Goal: Task Accomplishment & Management: Complete application form

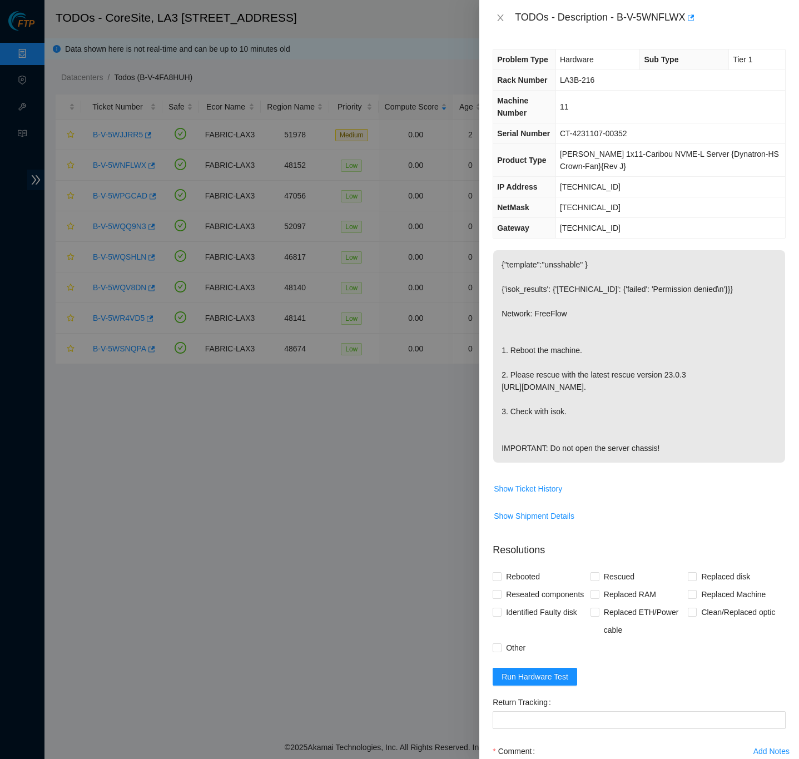
click at [777, 391] on div "Problem Type Hardware Sub Type Tier 1 Rack Number LA3B-216 Machine Number 11 Se…" at bounding box center [639, 397] width 320 height 723
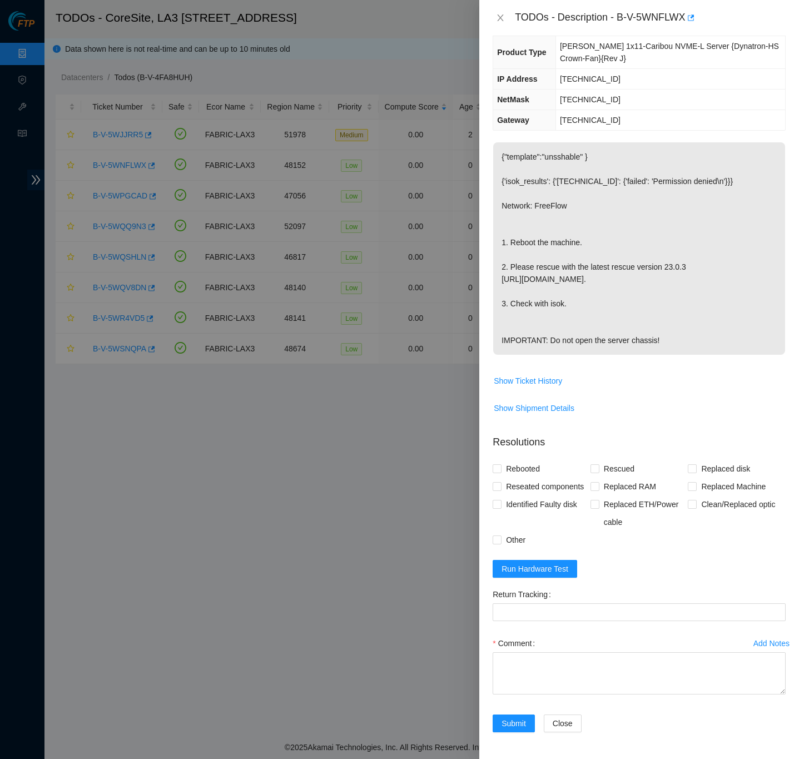
scroll to position [153, 0]
click at [498, 464] on input "Rebooted" at bounding box center [497, 468] width 8 height 8
checkbox input "true"
click at [591, 464] on input "Rescued" at bounding box center [595, 468] width 8 height 8
checkbox input "true"
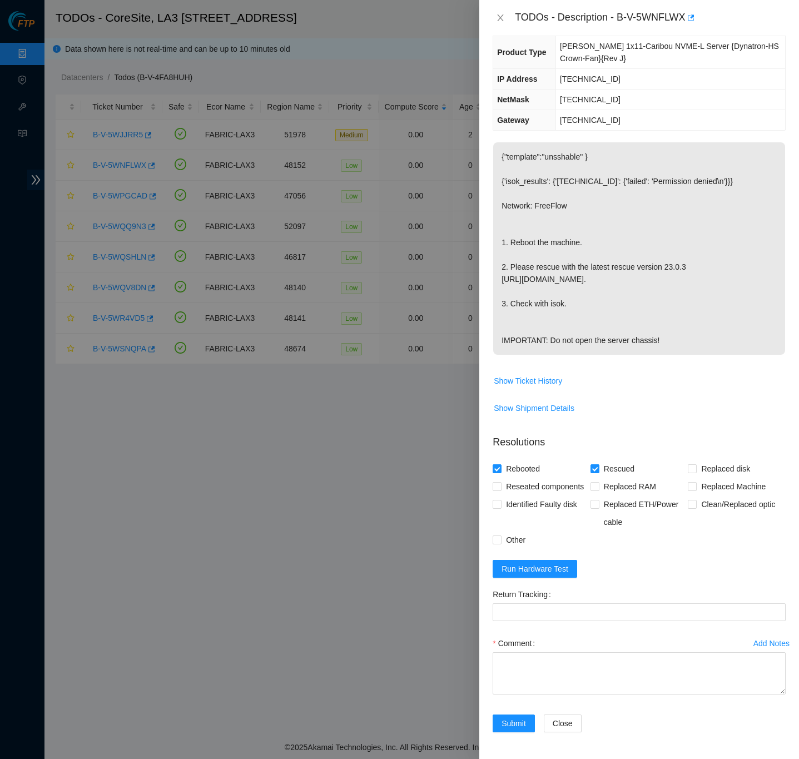
click at [530, 651] on label "Comment" at bounding box center [516, 643] width 47 height 18
click at [530, 652] on textarea "Comment" at bounding box center [639, 673] width 293 height 42
paste textarea "B-V-5WNFLWX FABRIC-LAX3 Low LA3B-216 11 [TECHNICAL_ID] CT-4231107-00352 -Confir…"
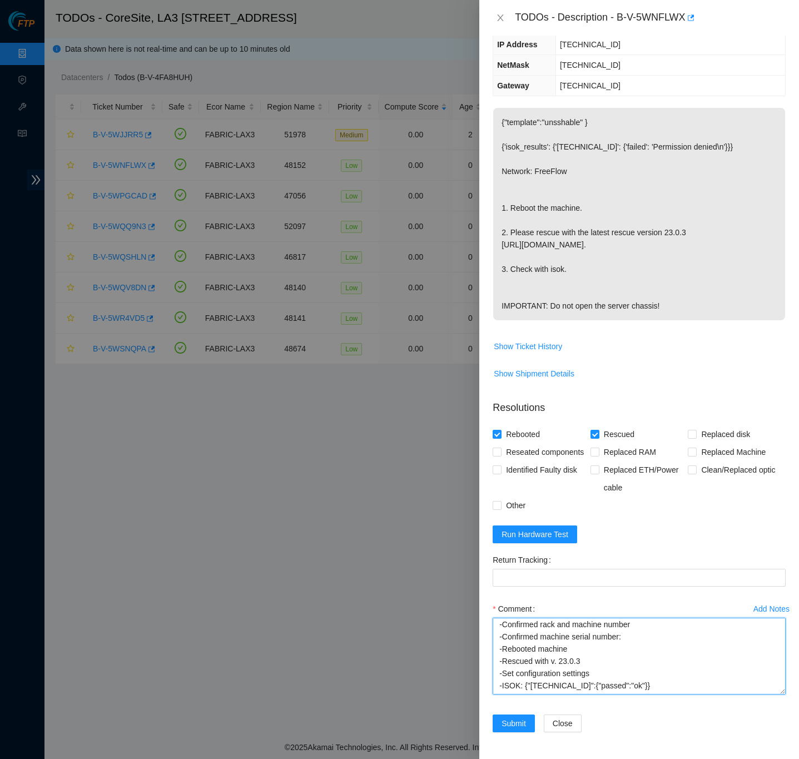
scroll to position [26, 0]
drag, startPoint x: 771, startPoint y: 691, endPoint x: 778, endPoint y: 731, distance: 40.6
click at [775, 715] on div "Add Notes Comment B-V-5WNFLWX FABRIC-LAX3 Low LA3B-216 11 [TECHNICAL_ID] CT-423…" at bounding box center [639, 657] width 302 height 115
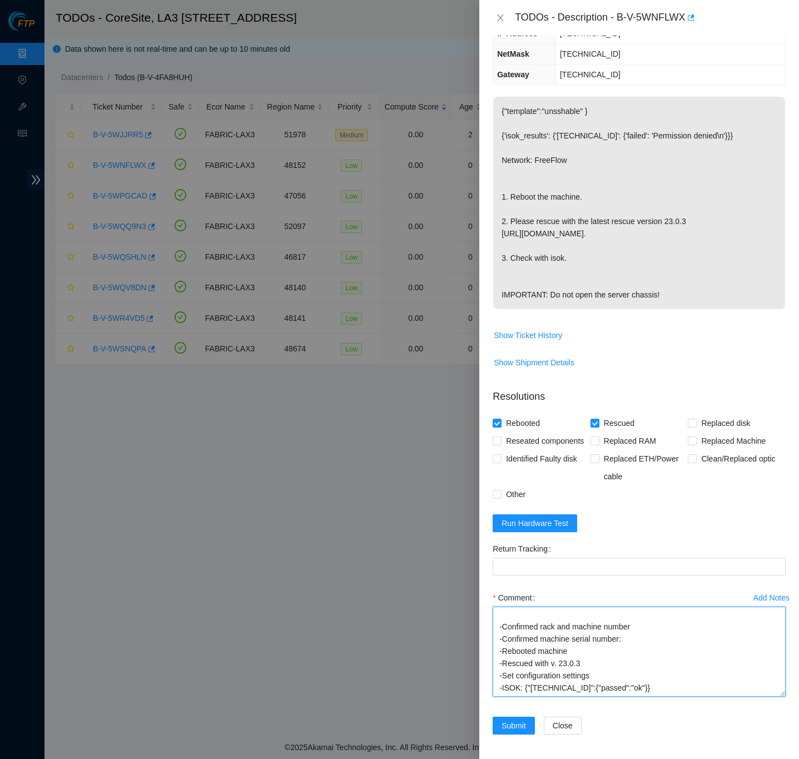
type textarea "B-V-5WNFLWX FABRIC-LAX3 Low LA3B-216 11 [TECHNICAL_ID] CT-4231107-00352 -Confir…"
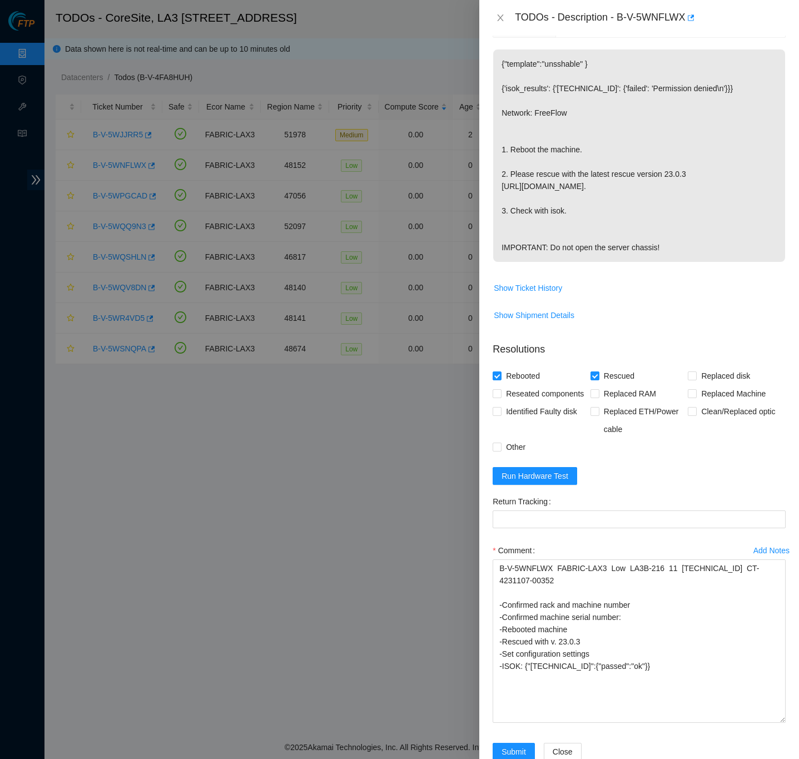
scroll to position [0, 0]
drag, startPoint x: 771, startPoint y: 690, endPoint x: 782, endPoint y: 770, distance: 80.8
click at [782, 758] on html "FTP Data Centers Activity Logs Hardware Test (isok) Support TODOs - CoreSite, L…" at bounding box center [399, 379] width 799 height 759
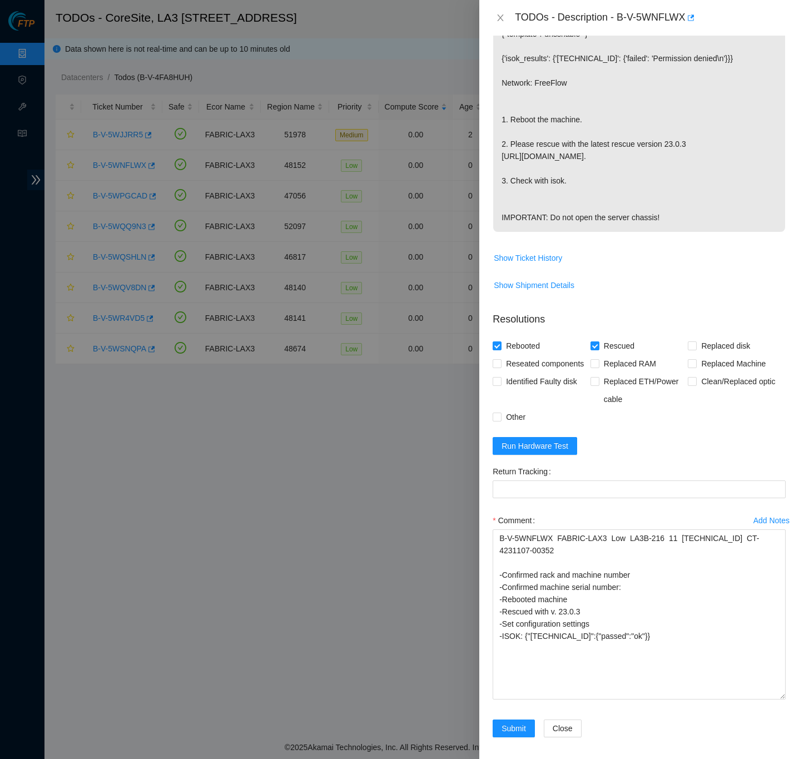
scroll to position [281, 0]
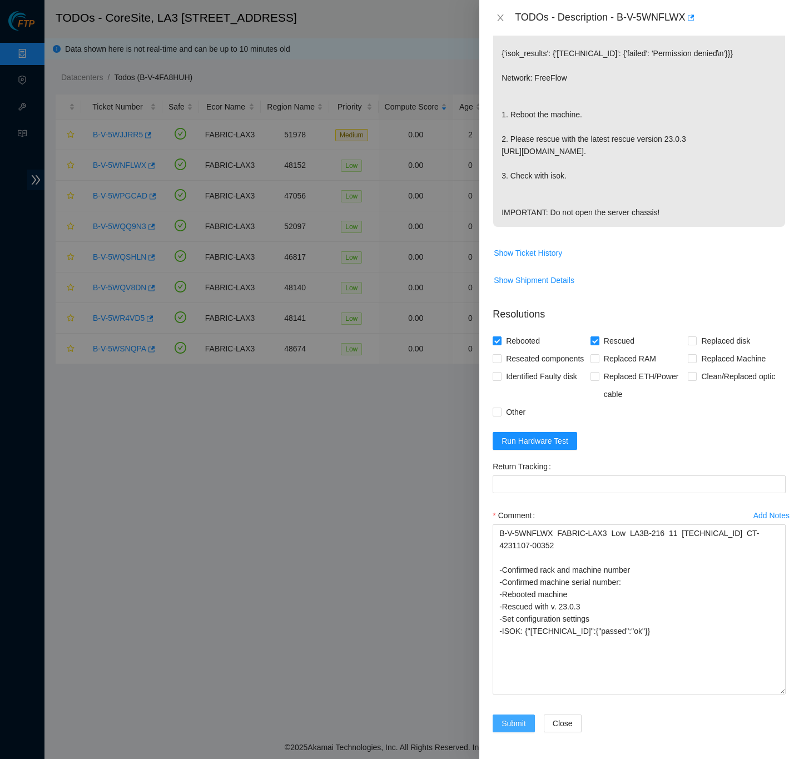
click at [526, 727] on button "Submit" at bounding box center [514, 724] width 42 height 18
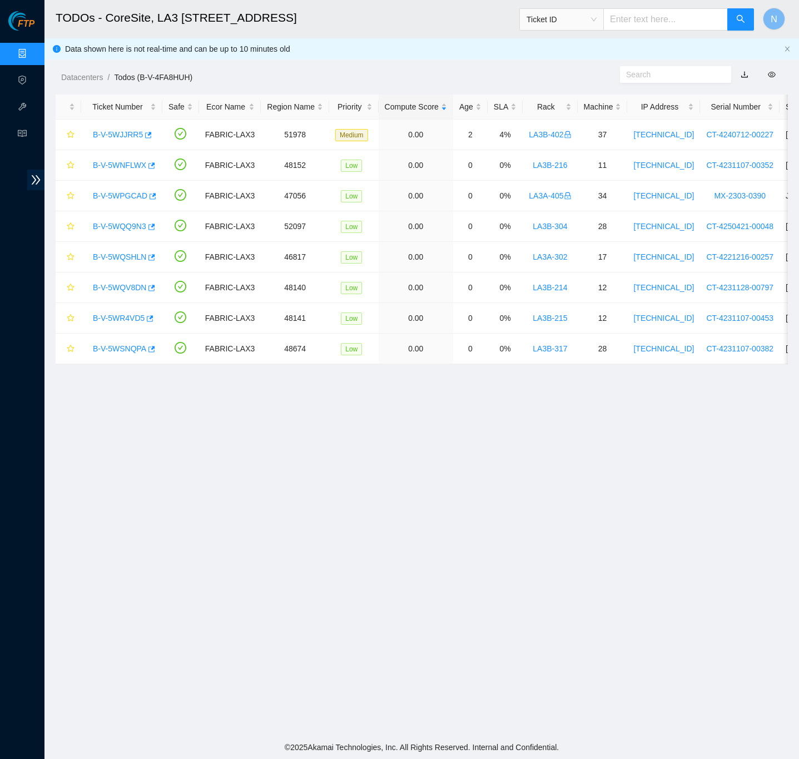
scroll to position [0, 0]
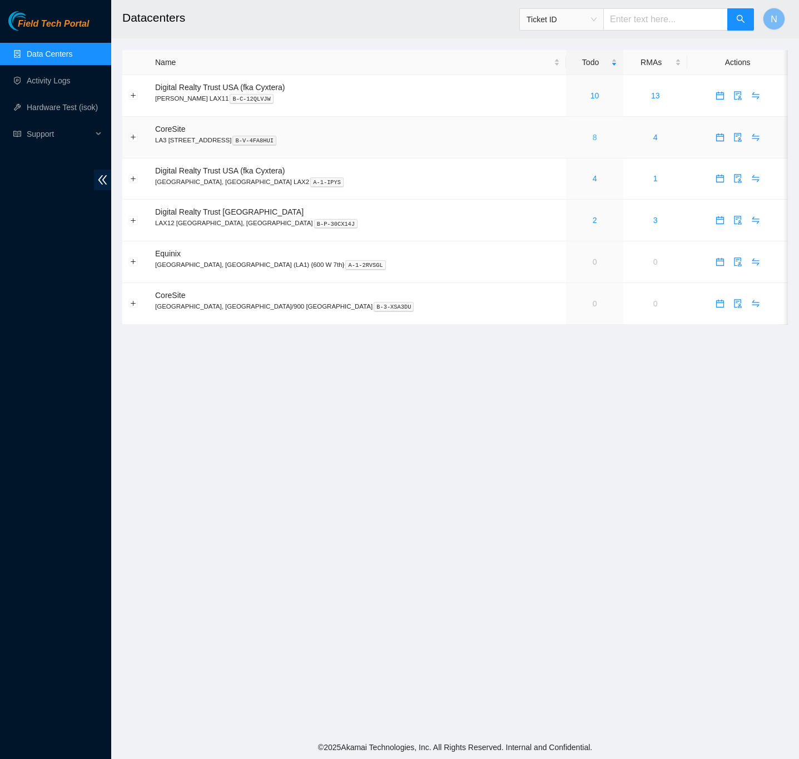
click at [593, 137] on link "8" at bounding box center [595, 137] width 4 height 9
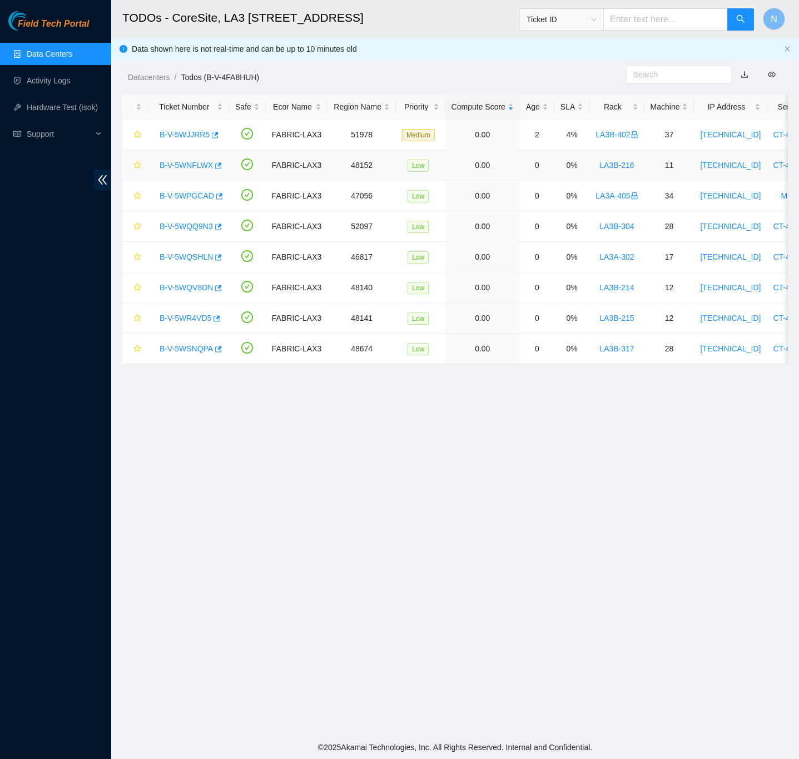
click at [199, 167] on link "B-V-5WNFLWX" at bounding box center [186, 165] width 53 height 9
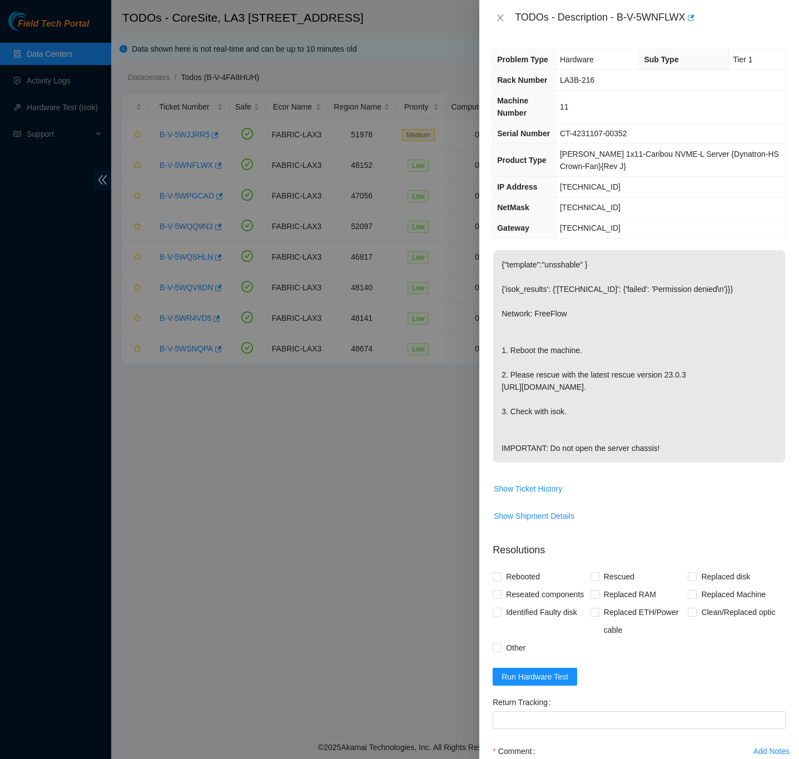
click at [780, 469] on div "Problem Type Hardware Sub Type Tier 1 Rack Number LA3B-216 Machine Number 11 Se…" at bounding box center [639, 397] width 320 height 723
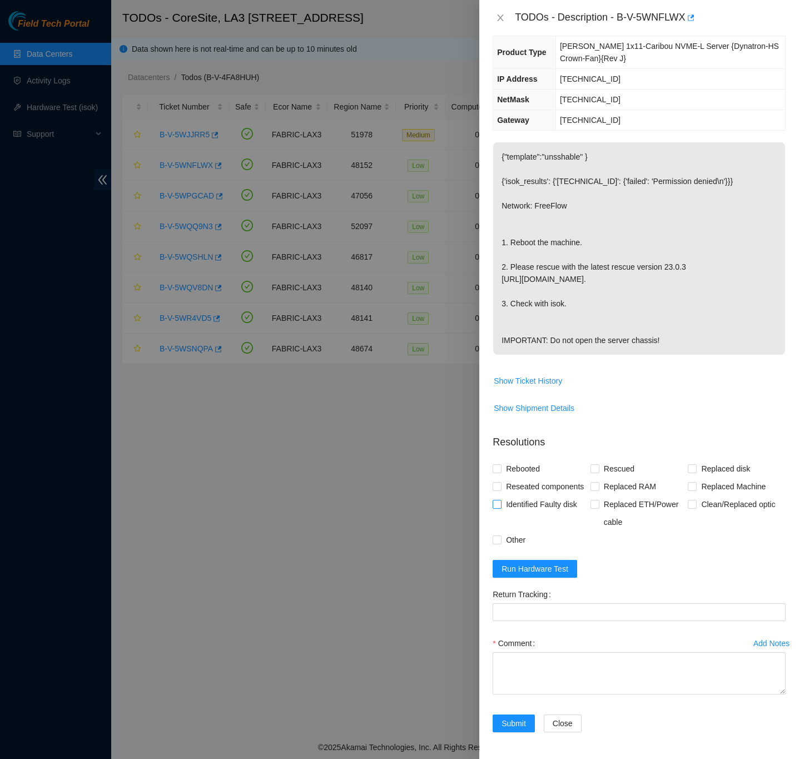
scroll to position [153, 0]
click at [499, 464] on input "Rebooted" at bounding box center [497, 468] width 8 height 8
checkbox input "true"
click at [591, 464] on input "Rescued" at bounding box center [595, 468] width 8 height 8
checkbox input "true"
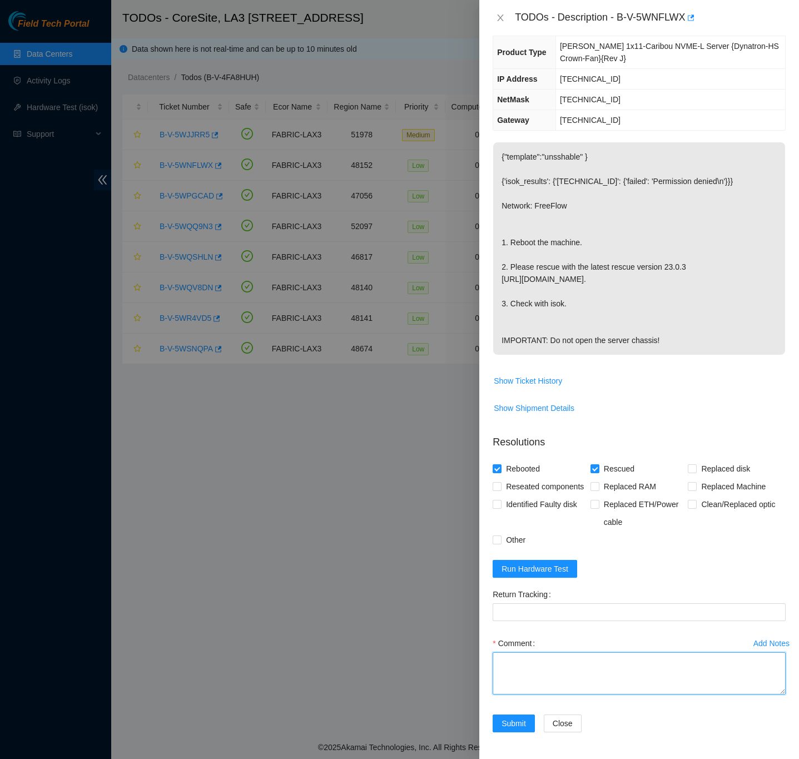
click at [504, 669] on textarea "Comment" at bounding box center [639, 673] width 293 height 42
paste textarea "B-V-5WNFLWX FABRIC-LAX3 Low LA3B-216 11 [TECHNICAL_ID] CT-4231107-00352 -Confir…"
type textarea "B-V-5WNFLWX FABRIC-LAX3 Low LA3B-216 11 [TECHNICAL_ID] CT-4231107-00352 -Confir…"
click at [776, 581] on div "Problem Type Hardware Sub Type Tier 1 Rack Number LA3B-216 Machine Number 11 Se…" at bounding box center [639, 397] width 320 height 723
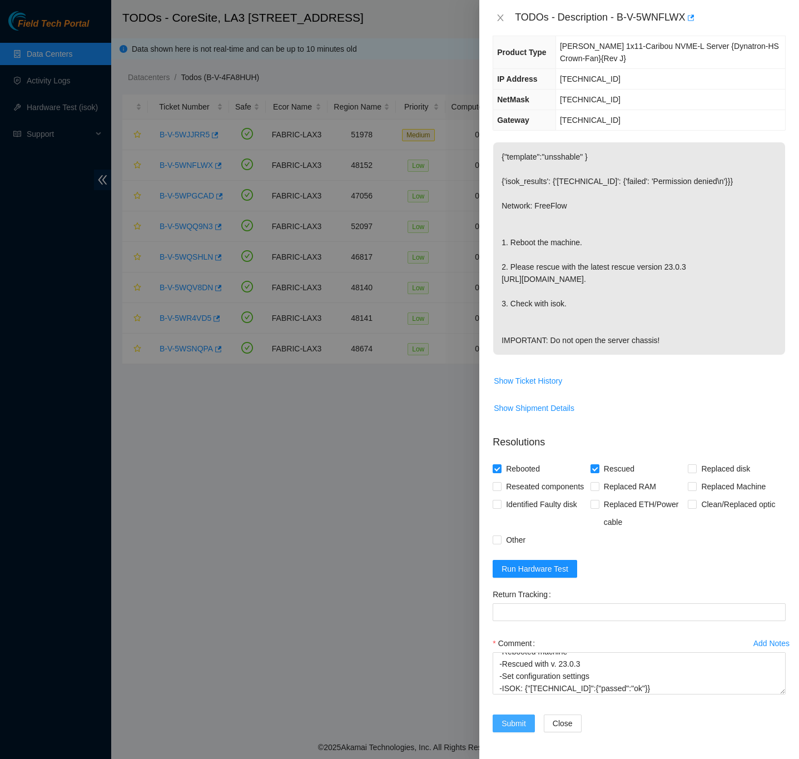
click at [516, 725] on span "Submit" at bounding box center [514, 723] width 24 height 12
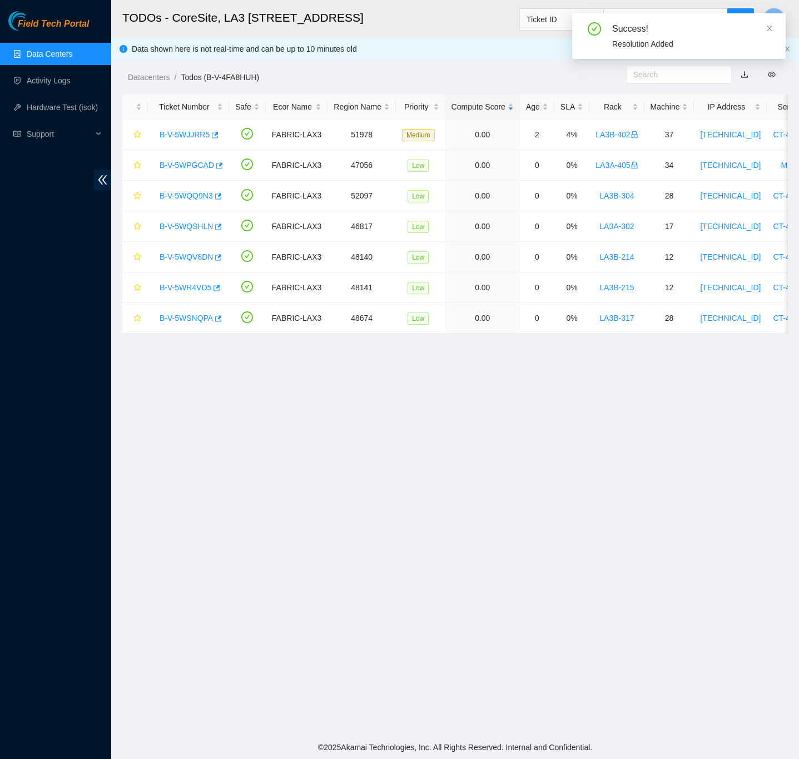
drag, startPoint x: 56, startPoint y: 49, endPoint x: 62, endPoint y: 52, distance: 7.2
click at [56, 49] on link "Data Centers" at bounding box center [50, 53] width 46 height 9
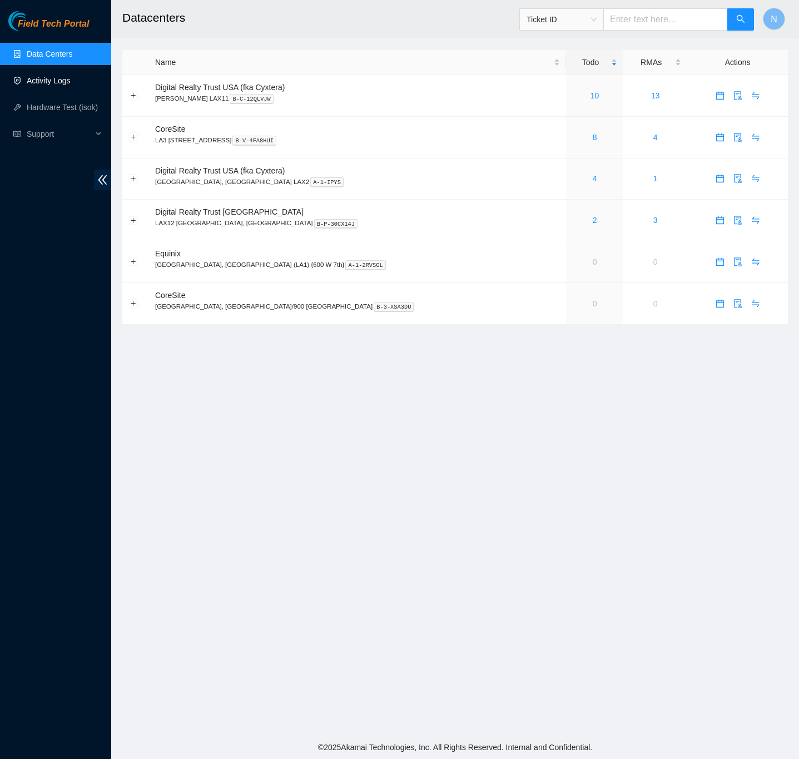
click at [61, 77] on link "Activity Logs" at bounding box center [49, 80] width 44 height 9
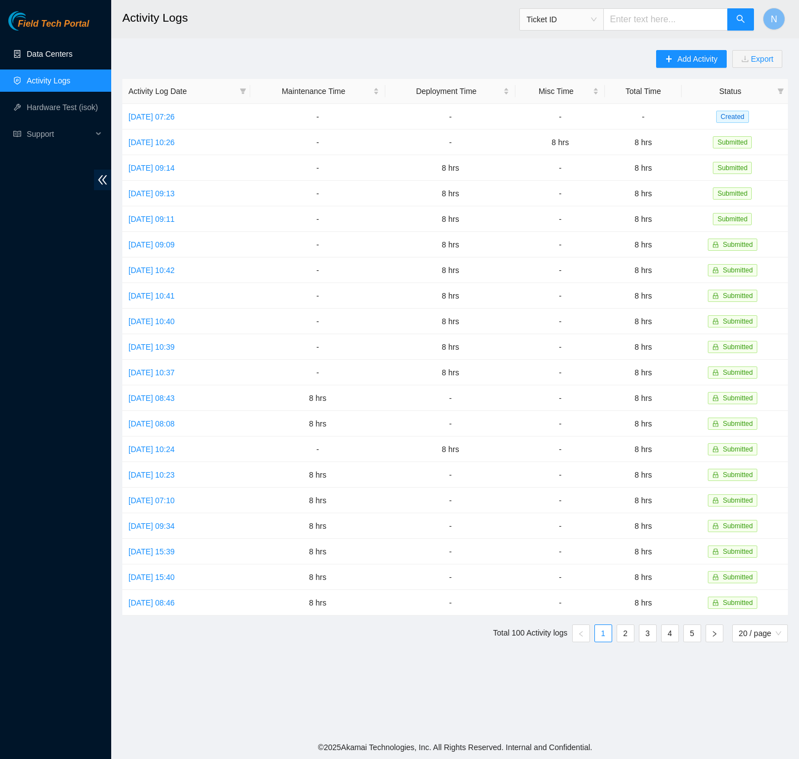
click at [52, 51] on link "Data Centers" at bounding box center [50, 53] width 46 height 9
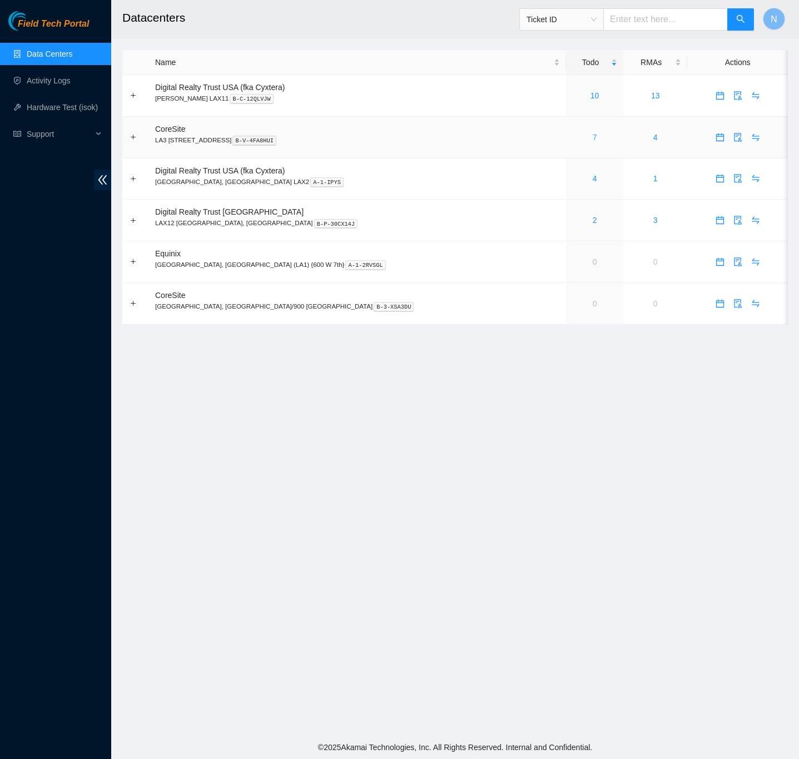
click at [593, 137] on link "7" at bounding box center [595, 137] width 4 height 9
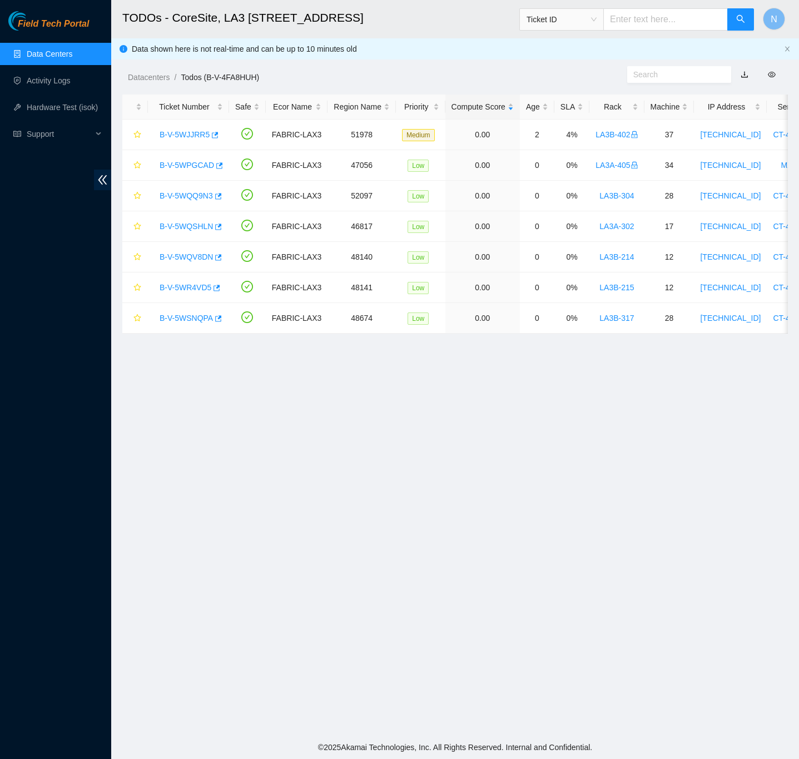
click at [490, 73] on ol "Datacenters / Todos (B-V-4FA8HUH) /" at bounding box center [377, 77] width 499 height 12
click at [529, 82] on ol "Datacenters / Todos (B-V-4FA8HUH) /" at bounding box center [377, 77] width 499 height 12
click at [59, 52] on link "Data Centers" at bounding box center [50, 53] width 46 height 9
